Goal: Transaction & Acquisition: Purchase product/service

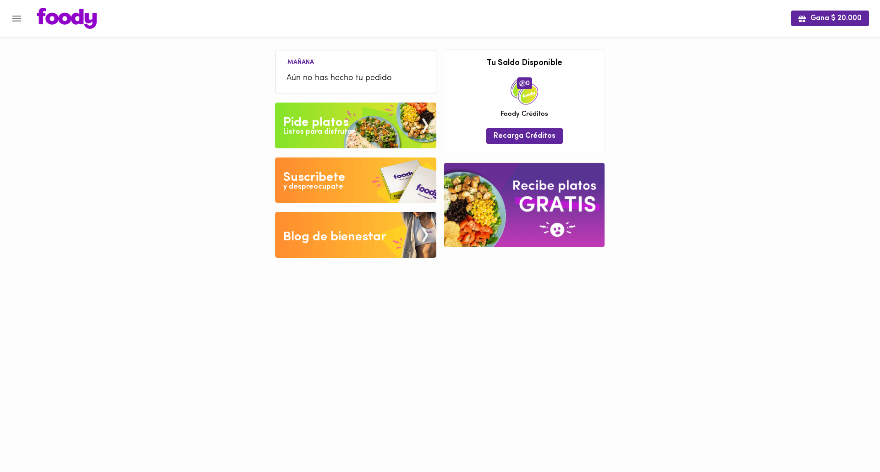
click at [349, 122] on img at bounding box center [355, 126] width 161 height 46
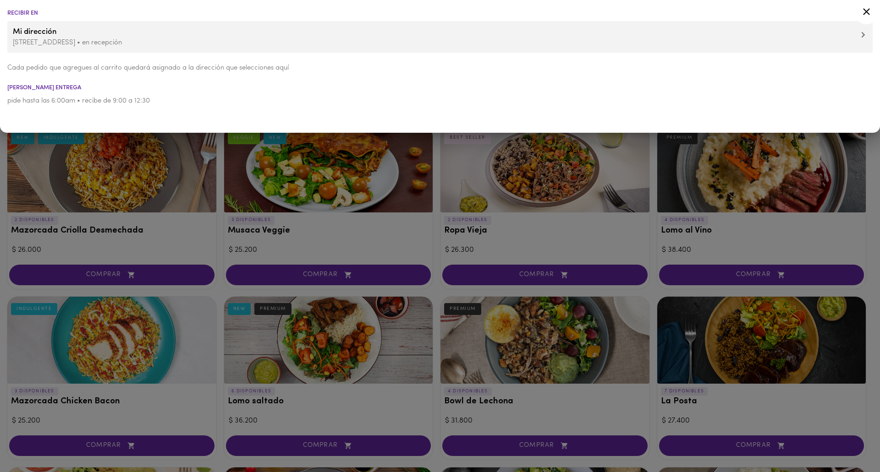
click at [279, 213] on div at bounding box center [440, 236] width 880 height 472
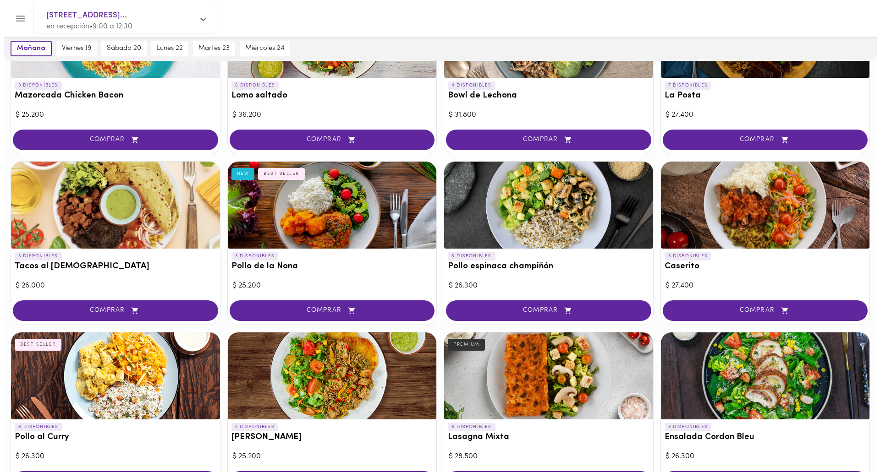
scroll to position [321, 0]
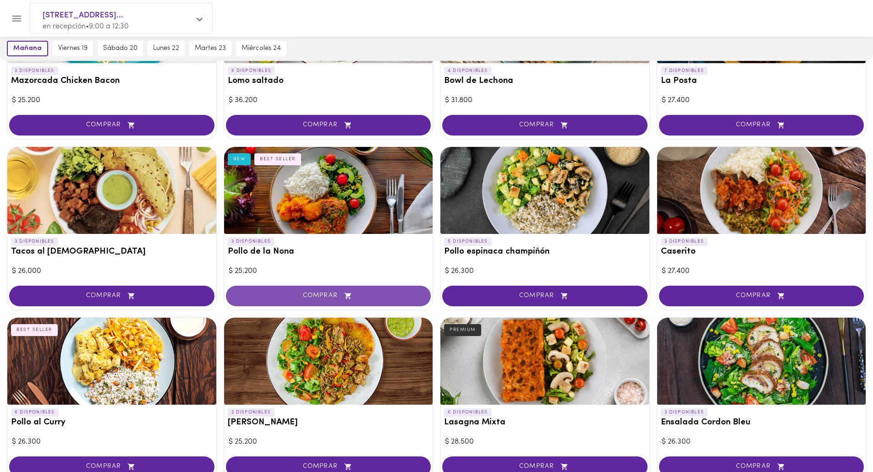
click at [311, 292] on span "COMPRAR" at bounding box center [328, 296] width 182 height 8
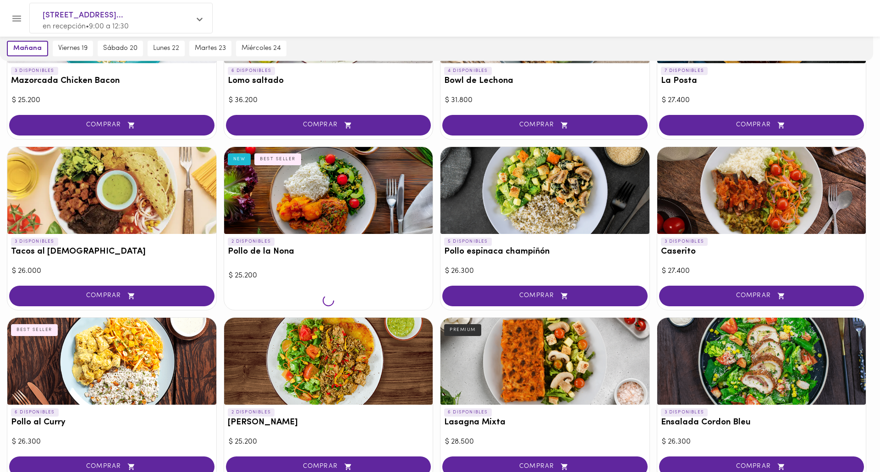
scroll to position [321, 0]
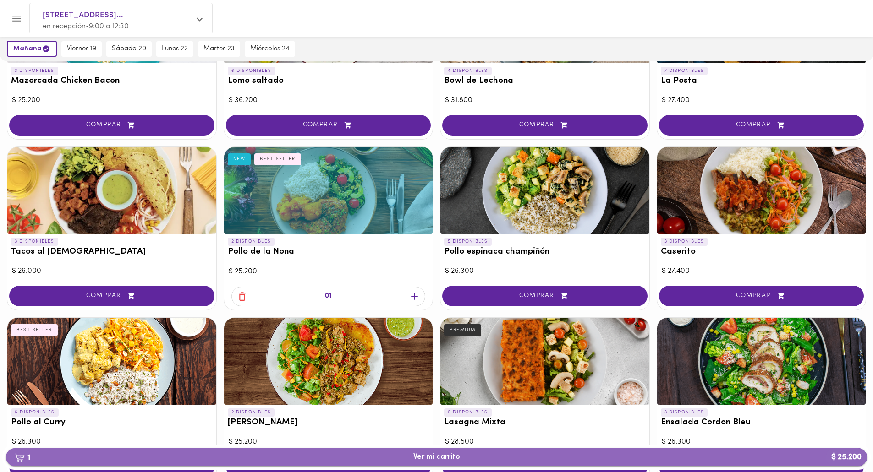
click at [436, 456] on span "1 Ver mi carrito $ 25.200" at bounding box center [436, 457] width 47 height 9
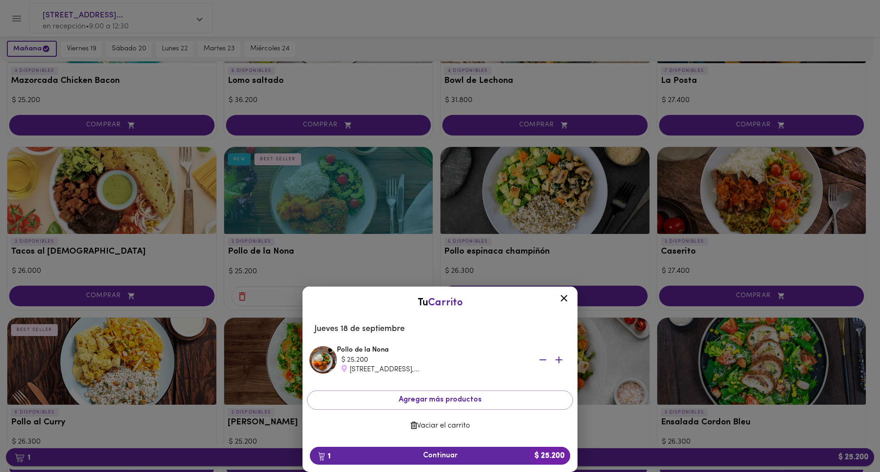
click at [436, 456] on span "1 Continuar $ 25.200" at bounding box center [440, 456] width 246 height 9
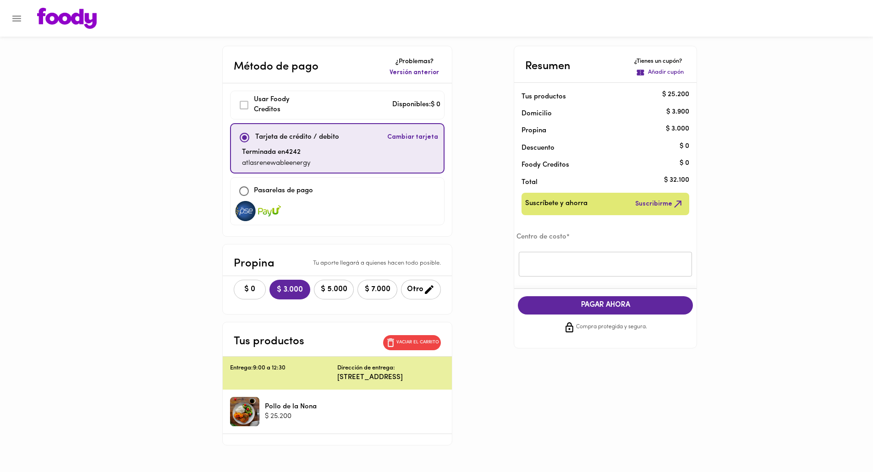
click at [240, 285] on span "$ 0" at bounding box center [250, 289] width 20 height 9
click at [632, 267] on input "text" at bounding box center [605, 264] width 173 height 25
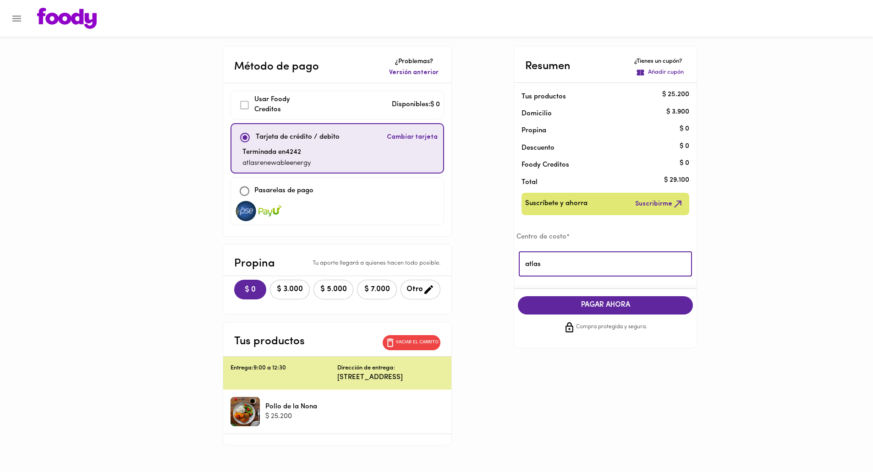
type input "atlas"
click at [611, 304] on span "PAGAR AHORA" at bounding box center [605, 305] width 157 height 9
